Goal: Task Accomplishment & Management: Use online tool/utility

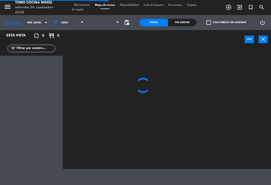
click at [91, 5] on span "Mis reservas" at bounding box center [82, 5] width 21 height 3
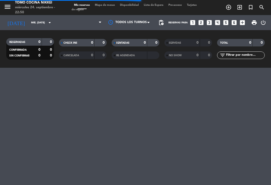
click at [89, 2] on div "menu Tomo Cocina Nikkei miércoles 24. septiembre - 22:50 Mis reservas Mapa de m…" at bounding box center [135, 7] width 271 height 15
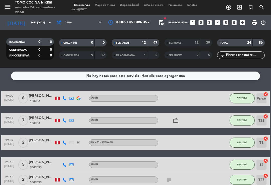
click at [199, 44] on div "SERVIDAS 12 39" at bounding box center [188, 43] width 48 height 8
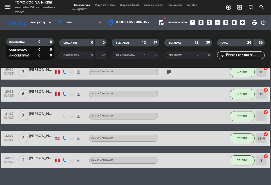
scroll to position [389, 0]
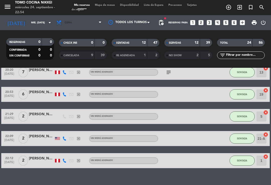
click at [74, 27] on span "Cena" at bounding box center [79, 22] width 50 height 11
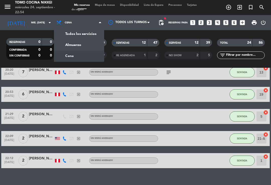
click at [39, 22] on input "mié. 24 sep." at bounding box center [46, 23] width 34 height 8
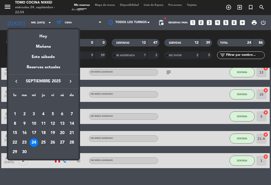
click at [46, 45] on div "Mañana" at bounding box center [43, 45] width 70 height 10
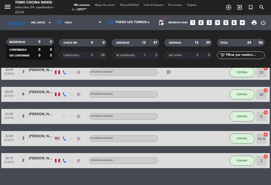
type input "jue. 25 sep."
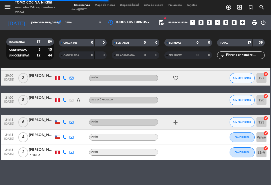
scroll to position [214, 0]
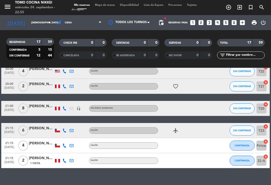
click at [89, 26] on span "Cena" at bounding box center [79, 22] width 50 height 11
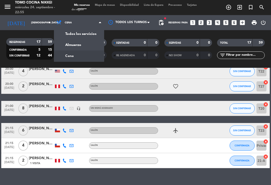
click at [79, 41] on div "menu Tomo Cocina Nikkei miércoles 24. septiembre - 22:55 Mis reservas Mapa de m…" at bounding box center [135, 34] width 271 height 68
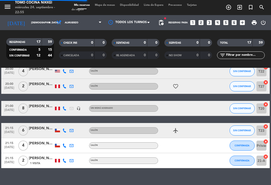
scroll to position [0, 0]
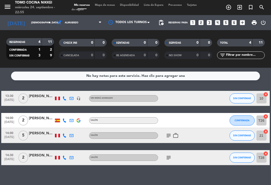
click at [110, 6] on span "Mapa de mesas" at bounding box center [104, 5] width 25 height 3
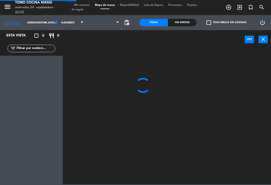
click at [92, 27] on span at bounding box center [104, 22] width 36 height 11
click at [70, 26] on span "Almuerzo" at bounding box center [68, 22] width 36 height 11
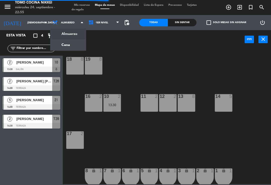
click at [70, 44] on ng-component "menu Tomo Cocina Nikkei miércoles 24. septiembre - 22:55 Mis reservas Mapa de m…" at bounding box center [135, 92] width 271 height 184
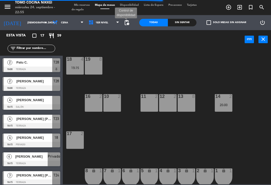
click at [128, 25] on span "pending_actions" at bounding box center [127, 23] width 6 height 6
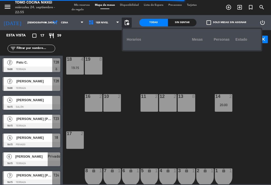
click at [155, 77] on div "18 4 19:15 19 8 16 2 10 2 11 2 12 2 13 8 14 2 20:00 17 2 7 lock 1 8 lock 1 6 lo…" at bounding box center [167, 116] width 205 height 136
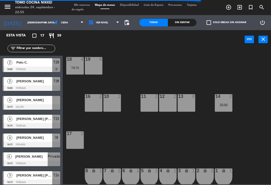
click at [129, 23] on span "pending_actions" at bounding box center [127, 23] width 6 height 6
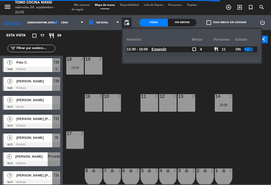
click at [158, 79] on div "18 4 19:15 19 8 16 2 10 2 11 2 12 2 13 8 14 2 20:00 17 2 7 lock 1 8 lock 1 6 lo…" at bounding box center [167, 116] width 205 height 136
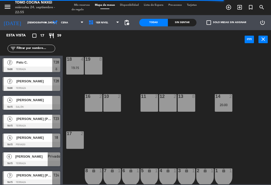
click at [85, 5] on span "Mis reservas" at bounding box center [82, 5] width 21 height 3
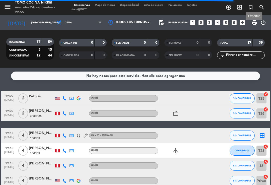
click at [251, 25] on span "print" at bounding box center [254, 23] width 6 height 6
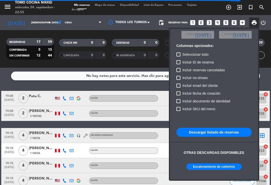
scroll to position [30, 0]
click at [209, 166] on button "Escalonamiento de cubiertos" at bounding box center [213, 167] width 55 height 7
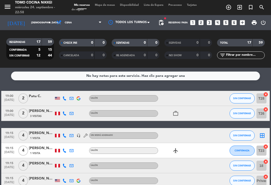
click at [49, 19] on input "jue. 25 sep." at bounding box center [46, 23] width 34 height 8
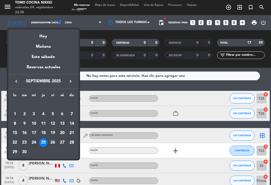
click at [51, 37] on div "Hoy" at bounding box center [43, 34] width 70 height 10
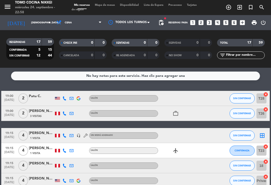
type input "mié. 24 sep."
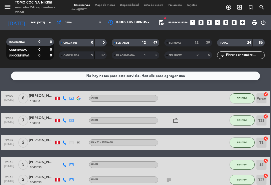
click at [103, 4] on span "Mapa de mesas" at bounding box center [104, 5] width 25 height 3
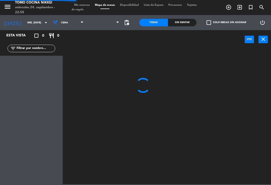
click at [109, 7] on span "Mapa de mesas" at bounding box center [104, 5] width 25 height 3
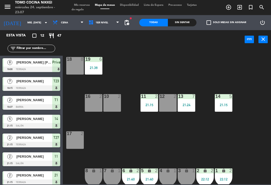
click at [146, 176] on div "5 lock 2 21:40" at bounding box center [150, 177] width 18 height 18
click at [236, 132] on div "18 8 19 6 21:38 16 2 10 2 11 2 21:15 12 2 13 7 21:24 14 5 21:15 17 2 7 lock 1 8…" at bounding box center [167, 116] width 205 height 136
click at [210, 174] on div "2 lock 2 22:12" at bounding box center [205, 177] width 18 height 18
click at [248, 122] on div "18 8 19 6 21:38 16 2 10 2 11 2 21:15 12 2 13 7 21:24 14 5 21:15 17 2 7 lock 1 8…" at bounding box center [167, 116] width 205 height 136
click at [146, 162] on div "18 8 19 6 21:38 16 2 10 2 11 2 21:15 12 2 13 7 21:24 14 5 21:15 17 2 7 lock 1 8…" at bounding box center [167, 116] width 205 height 136
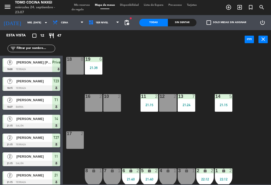
click at [148, 170] on icon "lock" at bounding box center [149, 170] width 4 height 4
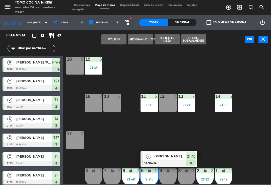
click at [173, 153] on div "Juan Diego" at bounding box center [170, 156] width 33 height 8
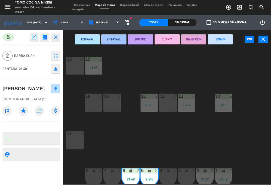
click at [226, 43] on button "SERVIR" at bounding box center [220, 39] width 25 height 10
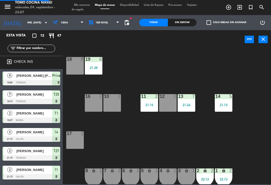
scroll to position [29, 0]
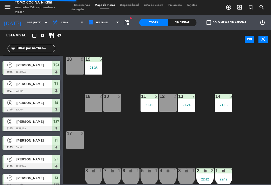
click at [233, 88] on div "18 8 19 6 21:38 16 2 10 2 11 2 21:15 12 2 13 7 21:24 14 5 21:15 17 2 7 lock 1 8…" at bounding box center [167, 116] width 205 height 136
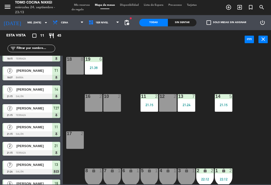
click at [183, 115] on div "18 8 19 6 21:38 16 2 10 2 11 2 21:15 12 2 13 7 21:24 14 5 21:15 17 2 7 lock 1 8…" at bounding box center [167, 116] width 205 height 136
click at [188, 104] on div "21:24" at bounding box center [187, 105] width 18 height 4
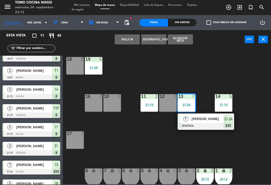
click at [204, 115] on div "Jaime Dyer" at bounding box center [207, 119] width 33 height 8
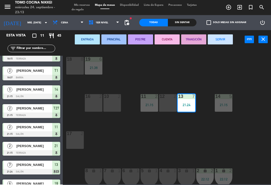
scroll to position [0, 0]
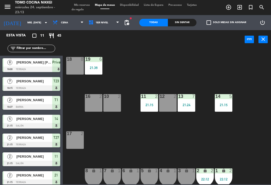
click at [186, 105] on div "21:24" at bounding box center [187, 105] width 18 height 4
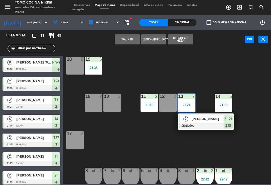
click at [200, 129] on div "7 Jaime Dyer SENTADA 21:24 chat" at bounding box center [206, 121] width 56 height 16
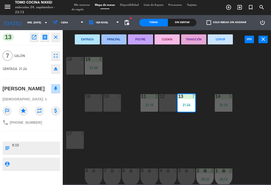
click at [229, 37] on button "SERVIR" at bounding box center [220, 39] width 25 height 10
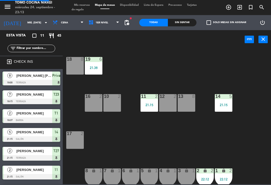
scroll to position [4, 0]
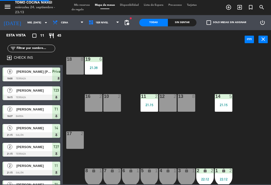
click at [236, 55] on div "18 8 19 6 21:38 16 2 10 2 11 2 21:15 12 2 13 8 14 5 21:15 17 2 7 lock 1 8 lock …" at bounding box center [167, 116] width 205 height 136
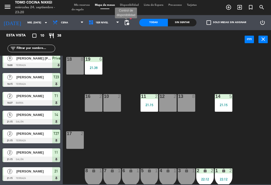
click at [129, 20] on span "pending_actions" at bounding box center [127, 23] width 6 height 6
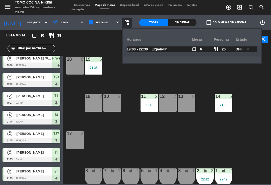
click at [222, 82] on div "18 8 19 6 21:38 16 2 10 2 11 2 21:15 12 2 13 8 14 5 21:15 17 2 7 lock 1 8 lock …" at bounding box center [167, 116] width 205 height 136
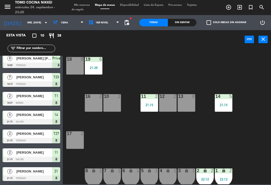
click at [185, 21] on div "Sin sentar" at bounding box center [182, 23] width 29 height 8
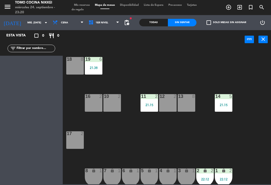
scroll to position [0, 0]
click at [148, 26] on div "Todas" at bounding box center [153, 23] width 29 height 8
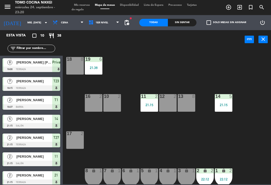
click at [153, 26] on div "Todas" at bounding box center [153, 23] width 29 height 8
click at [141, 109] on div "11 2 21:15" at bounding box center [150, 103] width 18 height 18
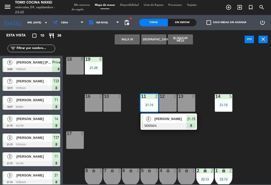
click at [180, 122] on div "Mario Dandrea" at bounding box center [170, 119] width 33 height 8
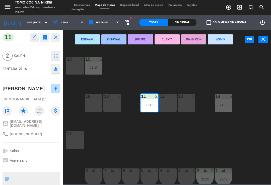
click at [222, 35] on button "SERVIR" at bounding box center [220, 39] width 25 height 10
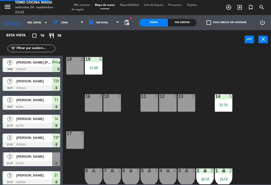
click at [230, 57] on div "18 8 19 6 21:38 16 2 10 2 11 2 12 2 13 8 14 5 21:15 17 2 7 lock 1 8 lock 1 6 lo…" at bounding box center [167, 116] width 205 height 136
click at [204, 182] on div "2 lock 2 22:12" at bounding box center [205, 177] width 18 height 18
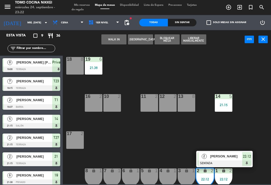
click at [269, 164] on div "18 8 19 6 21:38 16 2 10 2 11 2 12 2 13 8 14 5 21:15 17 2 7 lock 1 8 lock 1 6 lo…" at bounding box center [167, 116] width 205 height 136
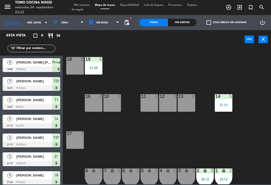
click at [114, 21] on span "1er Nivel" at bounding box center [104, 22] width 36 height 11
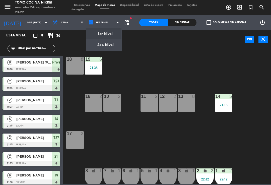
click at [116, 41] on ng-component "menu Tomo Cocina Nikkei miércoles 24. septiembre - 23:22 Mis reservas Mapa de m…" at bounding box center [135, 92] width 271 height 184
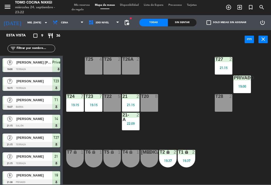
click at [98, 110] on div "T23 7 19:15" at bounding box center [94, 103] width 18 height 18
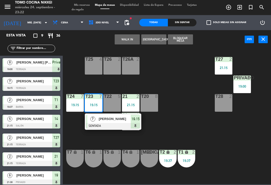
click at [113, 116] on span "Marco Leonardo" at bounding box center [115, 118] width 32 height 5
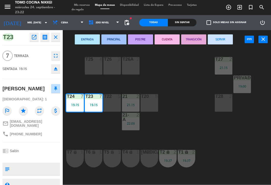
click at [228, 41] on button "SERVIR" at bounding box center [220, 39] width 25 height 10
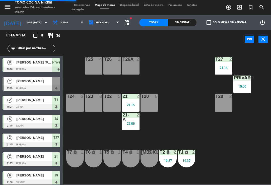
click at [259, 67] on div "T27 2 21:15 T25 4 T26A 2 T26 2 Privado 8 19:00 T24 3 T23 8 T22 5 21 2 21:15 T20…" at bounding box center [167, 116] width 205 height 136
click at [241, 83] on div "Privado 8 19:00" at bounding box center [242, 85] width 18 height 18
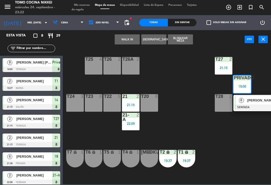
click at [250, 100] on span "Maria Teresa Romero Valdez" at bounding box center [263, 100] width 32 height 5
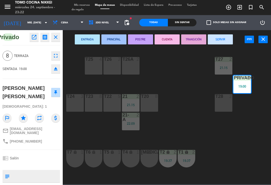
click at [226, 41] on button "SERVIR" at bounding box center [220, 39] width 25 height 10
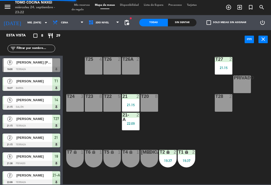
click at [225, 62] on div "T27 2 21:15" at bounding box center [224, 66] width 18 height 18
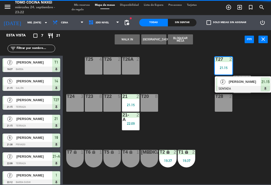
click at [257, 65] on div "T27 2 21:15 2 Francisco torrejon SENTADA 21:15 T25 4 T26A 2 T26 2 Privado 8 T24…" at bounding box center [167, 116] width 205 height 136
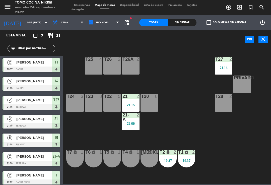
click at [132, 120] on div at bounding box center [131, 117] width 8 height 9
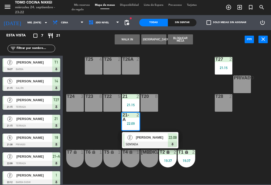
click at [227, 132] on div "T27 2 21:15 T25 4 T26A 2 T26 2 Privado 8 T24 3 T23 8 T22 5 21 2 21:15 T20 8 T28…" at bounding box center [167, 116] width 205 height 136
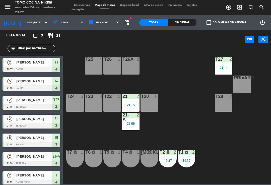
click at [192, 153] on div "2" at bounding box center [193, 152] width 3 height 5
click at [193, 114] on div "T27 2 21:15 T25 4 T26A 2 T26 2 Privado 8 T24 3 T23 8 T22 5 21 2 21:15 T20 8 T28…" at bounding box center [167, 116] width 205 height 136
click at [137, 102] on div "21 2 21:15" at bounding box center [131, 103] width 18 height 18
click at [240, 137] on div "T27 2 21:15 T25 4 T26A 2 T26 2 Privado 8 T24 3 T23 8 T22 5 21 2 21:15 T20 8 T28…" at bounding box center [167, 116] width 205 height 136
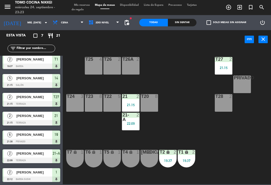
scroll to position [3, 0]
click at [90, 25] on icon at bounding box center [91, 23] width 7 height 6
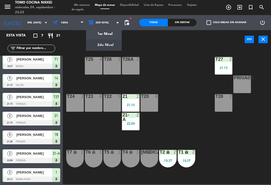
click at [94, 33] on ng-component "menu Tomo Cocina Nikkei miércoles 24. septiembre - 23:23 Mis reservas Mapa de m…" at bounding box center [135, 92] width 271 height 184
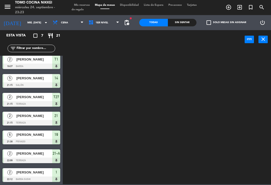
click at [79, 5] on span "Mis reservas" at bounding box center [82, 5] width 21 height 3
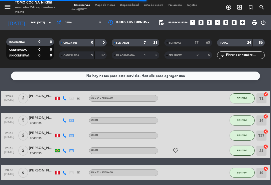
click at [100, 6] on span "Mapa de mesas" at bounding box center [104, 5] width 25 height 3
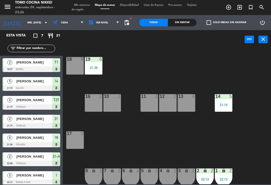
click at [79, 105] on div "18 8 19 6 21:38 16 2 10 2 11 2 12 2 13 8 14 5 21:15 17 2 7 lock 1 8 lock 1 6 lo…" at bounding box center [167, 116] width 205 height 136
click at [80, 130] on div "18 8 19 6 21:38 16 2 10 2 11 2 12 2 13 8 14 5 21:15 17 2 7 lock 1 8 lock 1 6 lo…" at bounding box center [167, 116] width 205 height 136
click at [25, 24] on input "mié. 24 sep." at bounding box center [42, 23] width 34 height 8
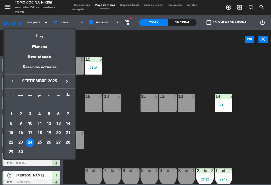
click at [41, 34] on div "Hoy" at bounding box center [40, 34] width 70 height 10
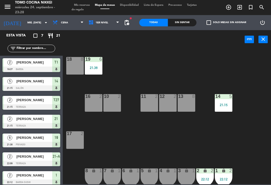
click at [43, 23] on icon "arrow_drop_down" at bounding box center [46, 23] width 6 height 6
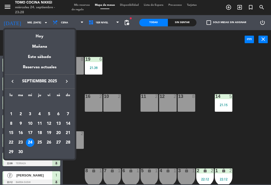
click at [49, 32] on div "Hoy" at bounding box center [40, 34] width 70 height 10
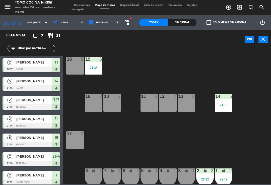
click at [52, 23] on icon at bounding box center [55, 23] width 7 height 6
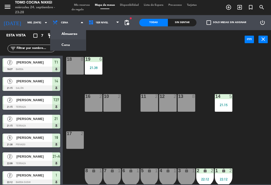
click at [64, 23] on span "Cena" at bounding box center [68, 22] width 36 height 11
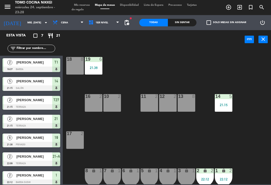
click at [64, 25] on span "Cena" at bounding box center [68, 22] width 36 height 11
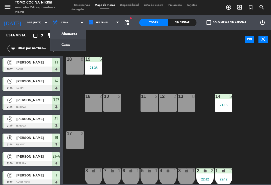
click at [113, 57] on div "18 8 19 6 21:38 16 2 10 2 11 2 12 2 13 8 14 5 21:15 17 2 7 lock 1 8 lock 1 6 lo…" at bounding box center [167, 116] width 205 height 136
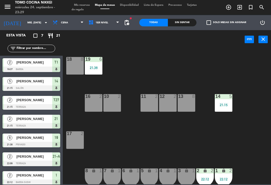
click at [256, 5] on span "search" at bounding box center [261, 7] width 11 height 9
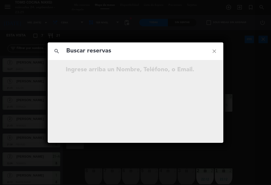
click at [269, 49] on div "search close Ingrese arriba un Nombre, Teléfono, o Email." at bounding box center [135, 92] width 271 height 185
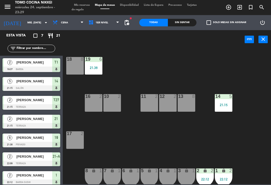
click at [185, 19] on div "Sin sentar" at bounding box center [182, 23] width 29 height 8
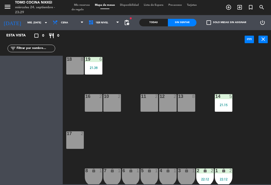
click at [160, 24] on div "Todas" at bounding box center [153, 23] width 29 height 8
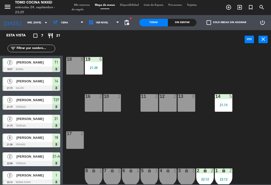
click at [181, 22] on div "Sin sentar" at bounding box center [182, 23] width 29 height 8
